Goal: Task Accomplishment & Management: Use online tool/utility

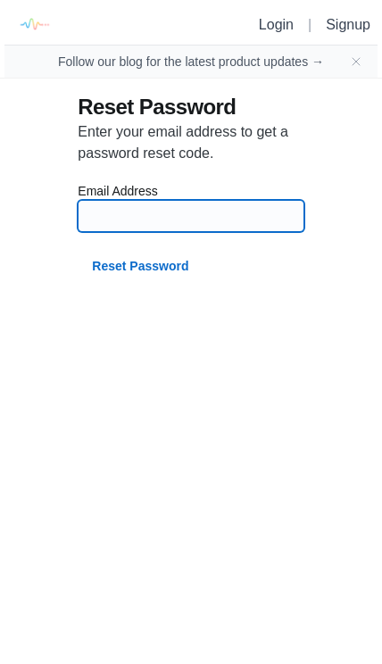
click at [117, 213] on input at bounding box center [190, 216] width 204 height 32
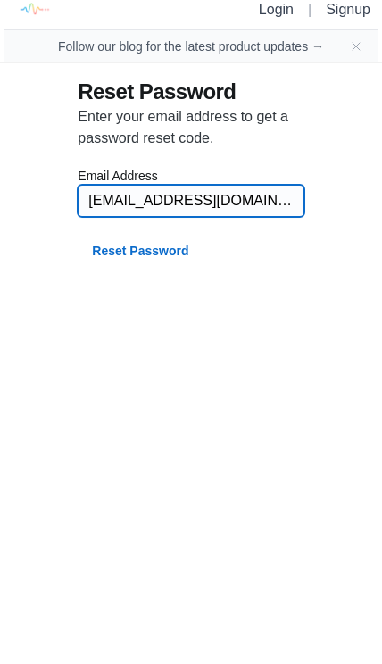
type input "[EMAIL_ADDRESS][DOMAIN_NAME]"
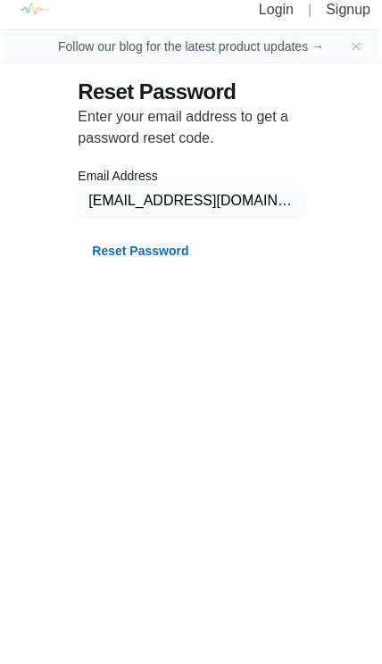
click at [121, 250] on button "Reset Password" at bounding box center [140, 266] width 125 height 32
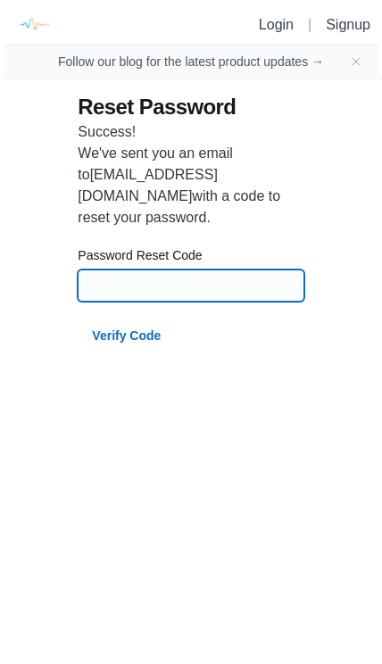
click at [113, 270] on input at bounding box center [190, 286] width 204 height 32
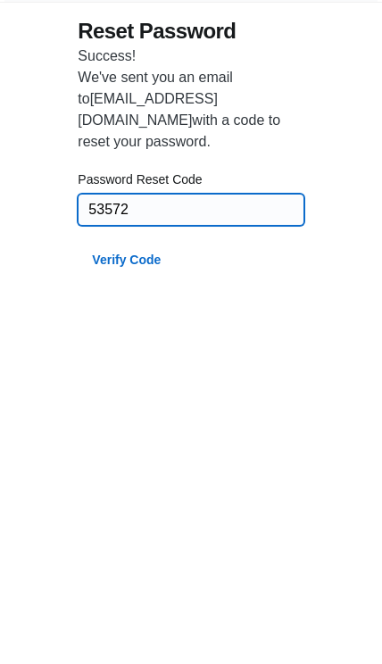
type input "53572"
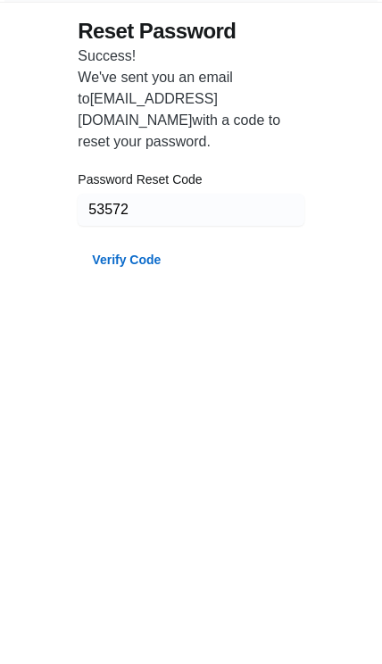
click at [113, 320] on button "Verify Code" at bounding box center [126, 336] width 97 height 32
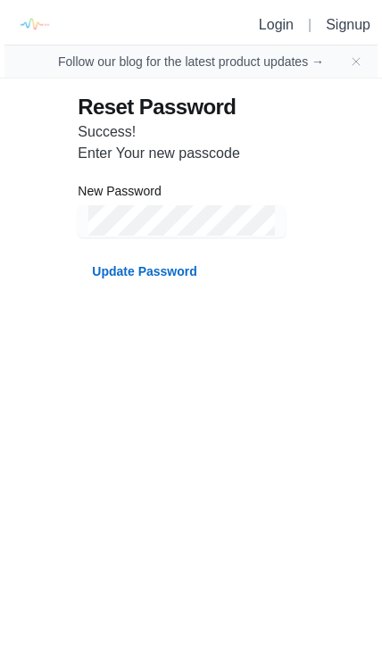
click at [133, 271] on button "Update Password" at bounding box center [144, 271] width 133 height 32
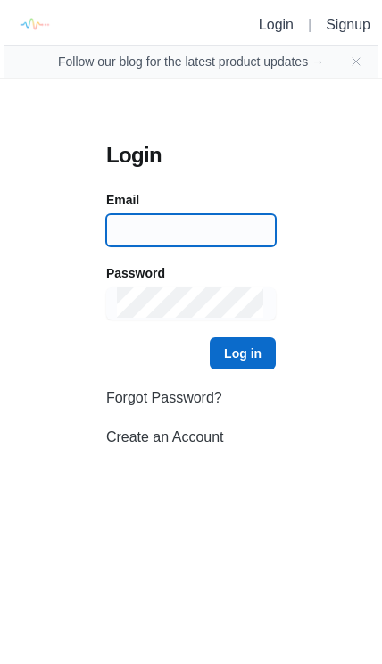
click at [150, 240] on input at bounding box center [191, 230] width 148 height 32
type input "[EMAIL_ADDRESS][DOMAIN_NAME]"
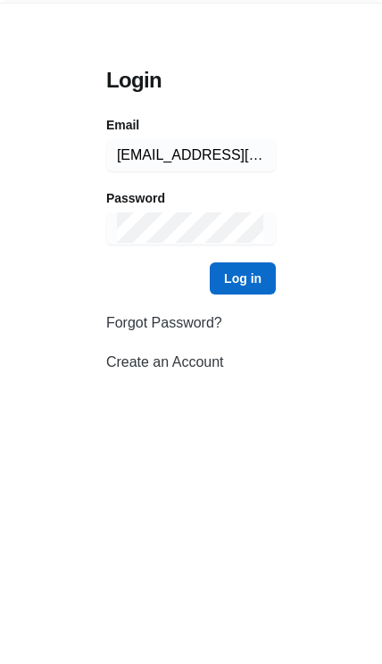
click at [231, 338] on button "Log in" at bounding box center [243, 354] width 66 height 32
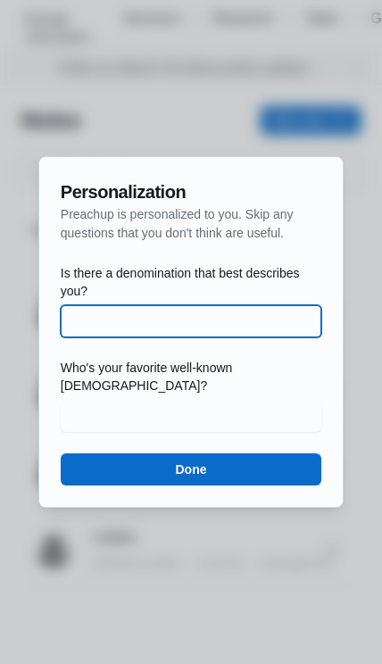
click at [99, 330] on input "Is there a denomination that best describes you?" at bounding box center [190, 321] width 239 height 32
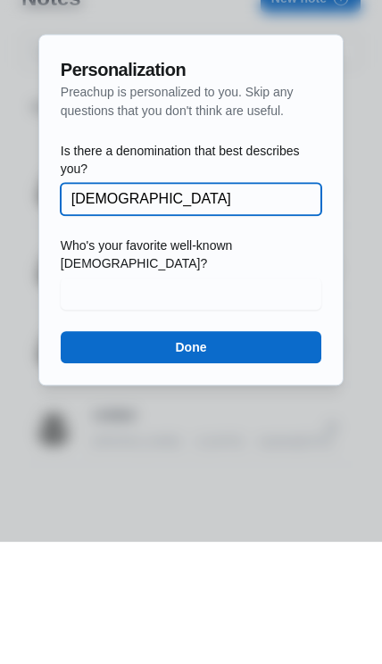
type input "[DEMOGRAPHIC_DATA]"
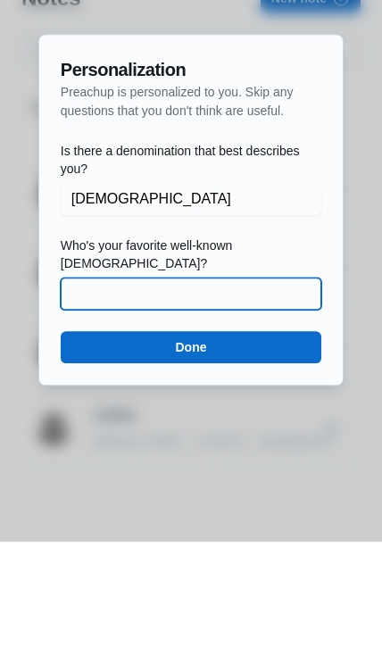
click at [108, 400] on input "Who's your favorite well-known [DEMOGRAPHIC_DATA]?" at bounding box center [190, 416] width 239 height 32
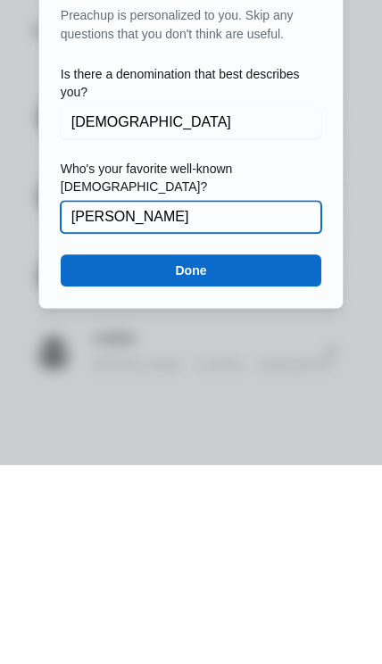
type input "[PERSON_NAME]"
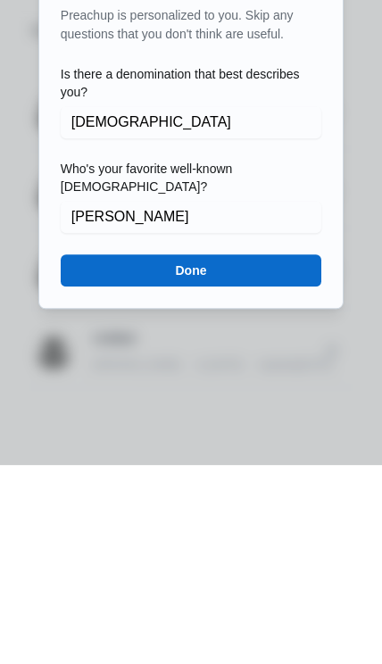
click at [131, 454] on button "Done" at bounding box center [191, 470] width 261 height 32
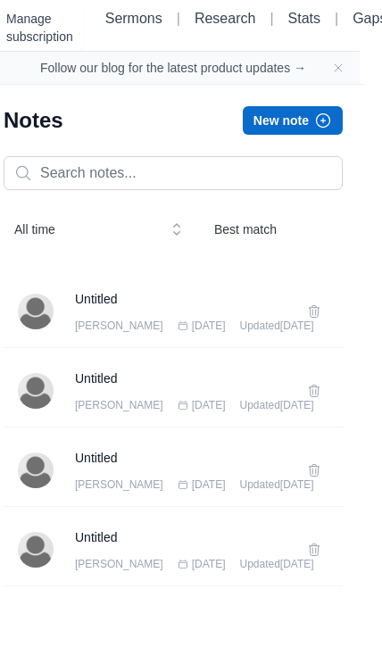
click at [270, 121] on button "New note" at bounding box center [293, 120] width 100 height 29
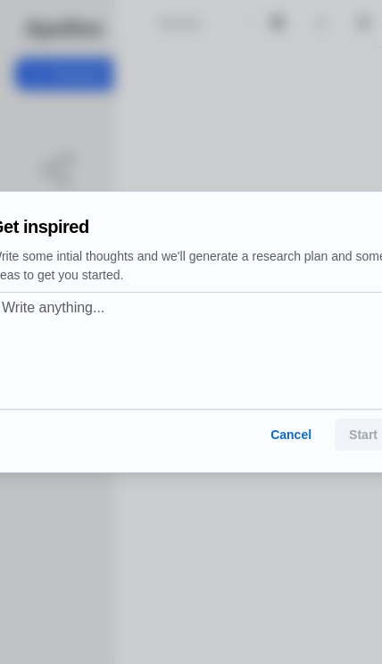
click at [286, 434] on button "Cancel" at bounding box center [291, 435] width 70 height 32
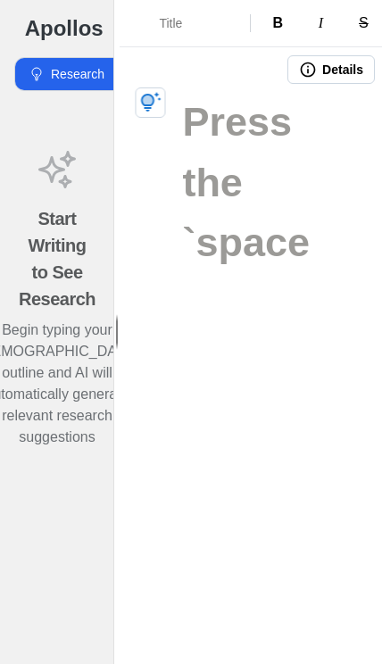
click at [52, 146] on div "Start Writing to See Research Begin typing your [DEMOGRAPHIC_DATA] outline and …" at bounding box center [57, 298] width 86 height 386
